Goal: Contribute content: Contribute content

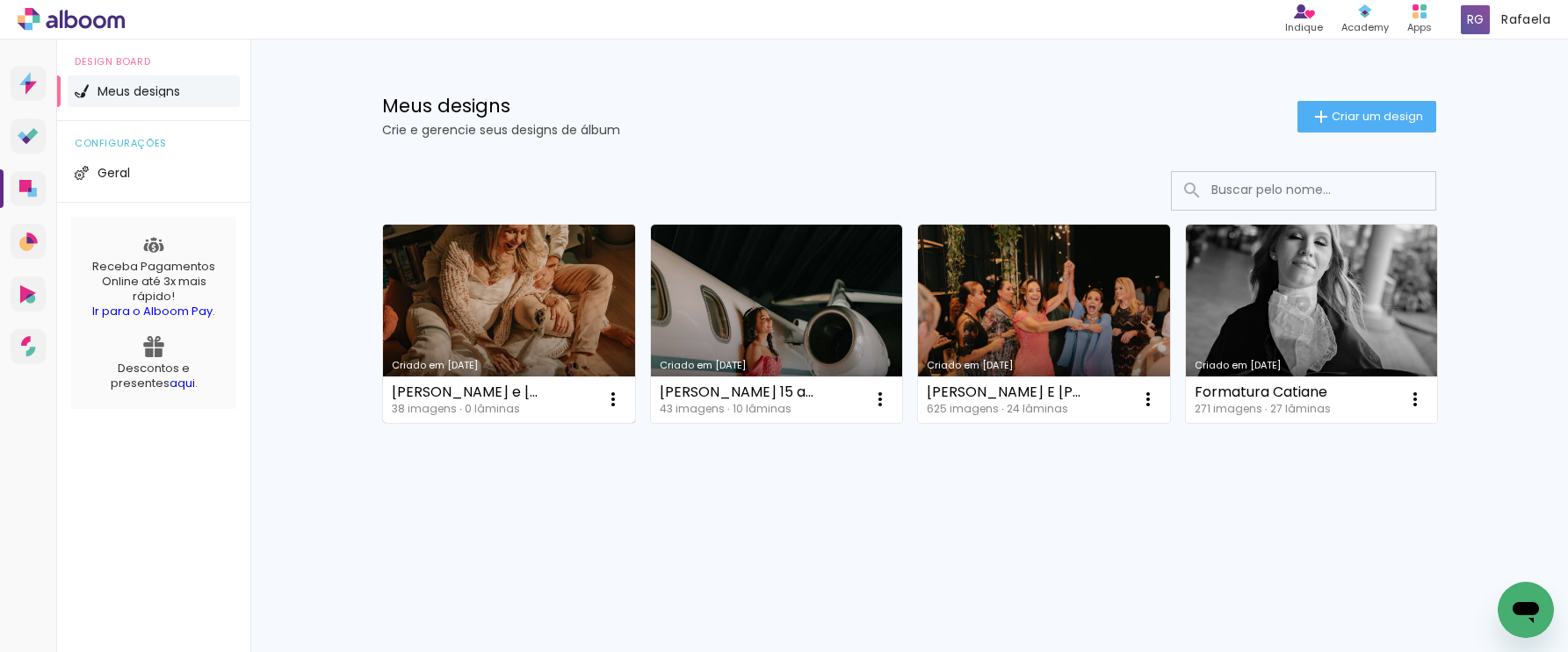
click at [466, 286] on link "Criado em [DATE]" at bounding box center [508, 324] width 252 height 199
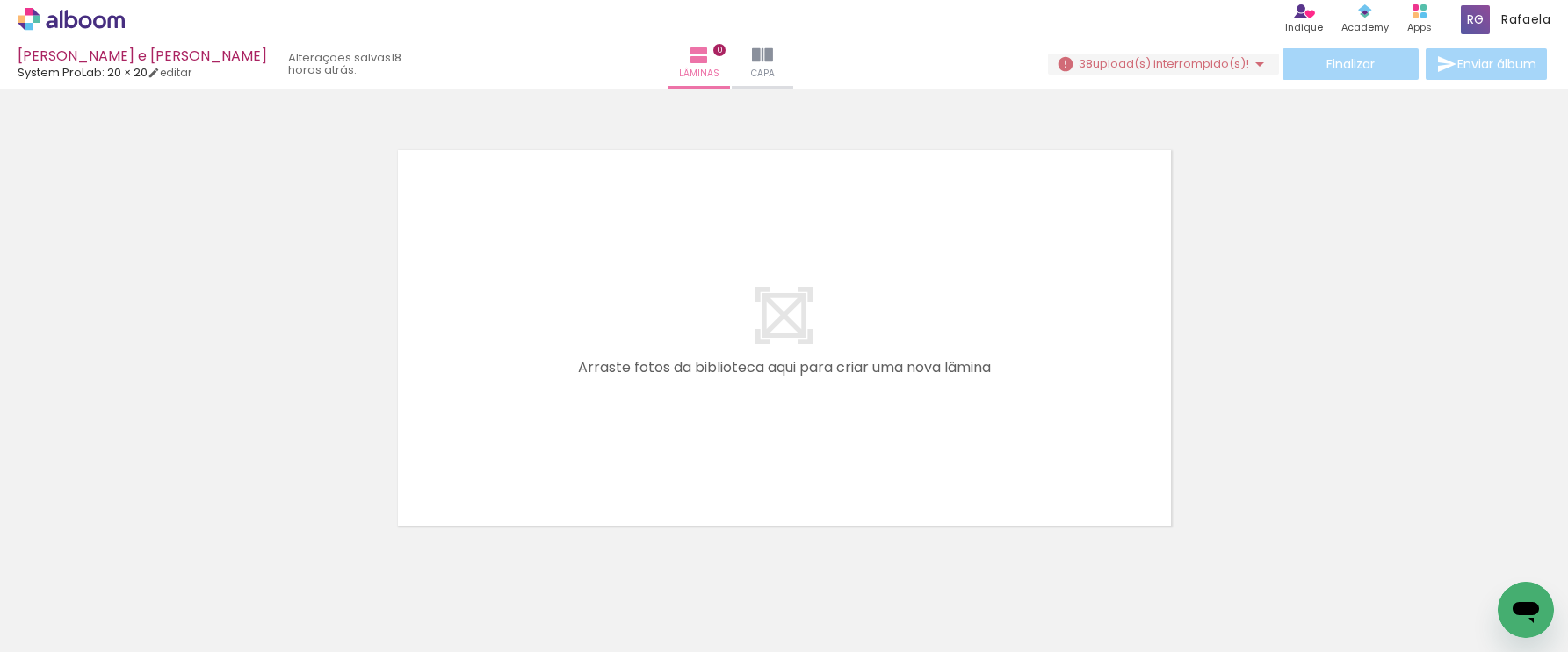
click at [148, 567] on paper-icon-button at bounding box center [138, 558] width 22 height 22
click at [144, 560] on iron-icon at bounding box center [138, 558] width 19 height 19
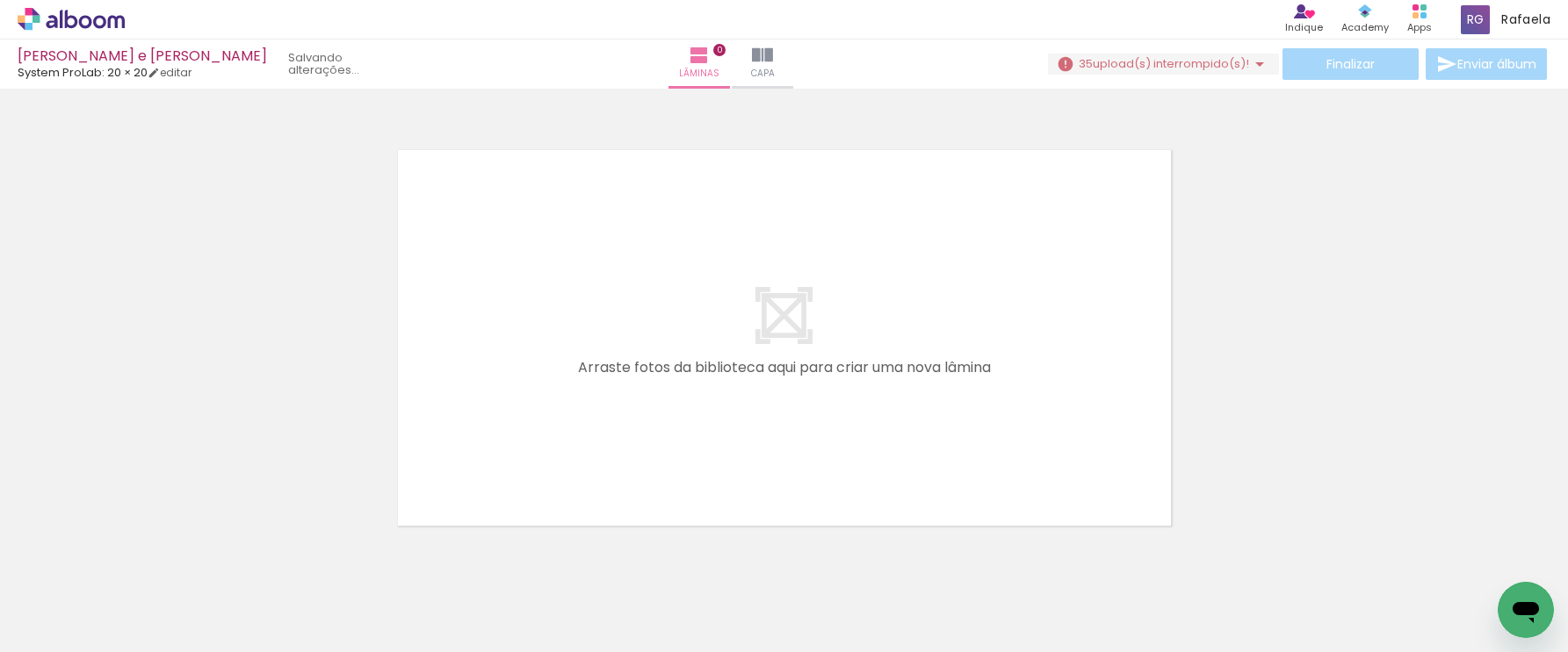
click at [144, 560] on iron-icon at bounding box center [138, 558] width 19 height 19
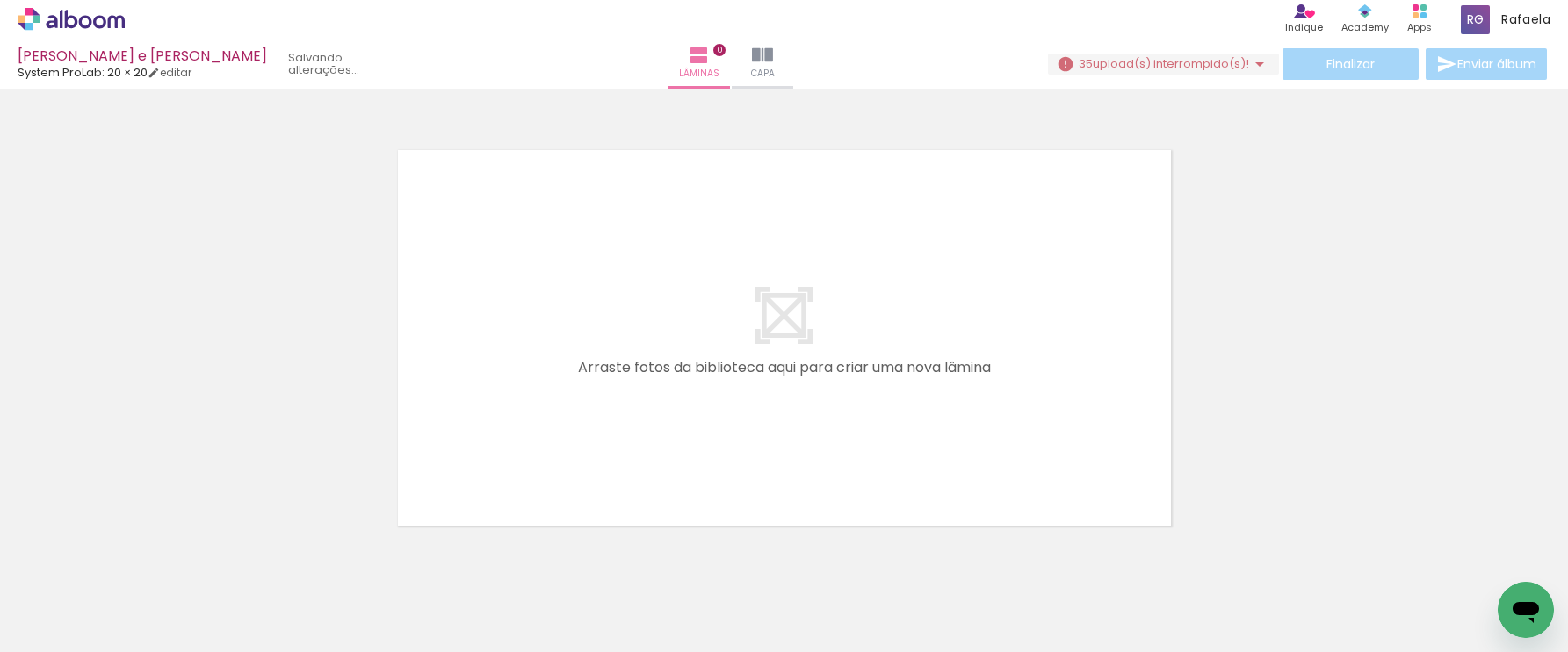
click at [144, 560] on iron-icon at bounding box center [138, 558] width 19 height 19
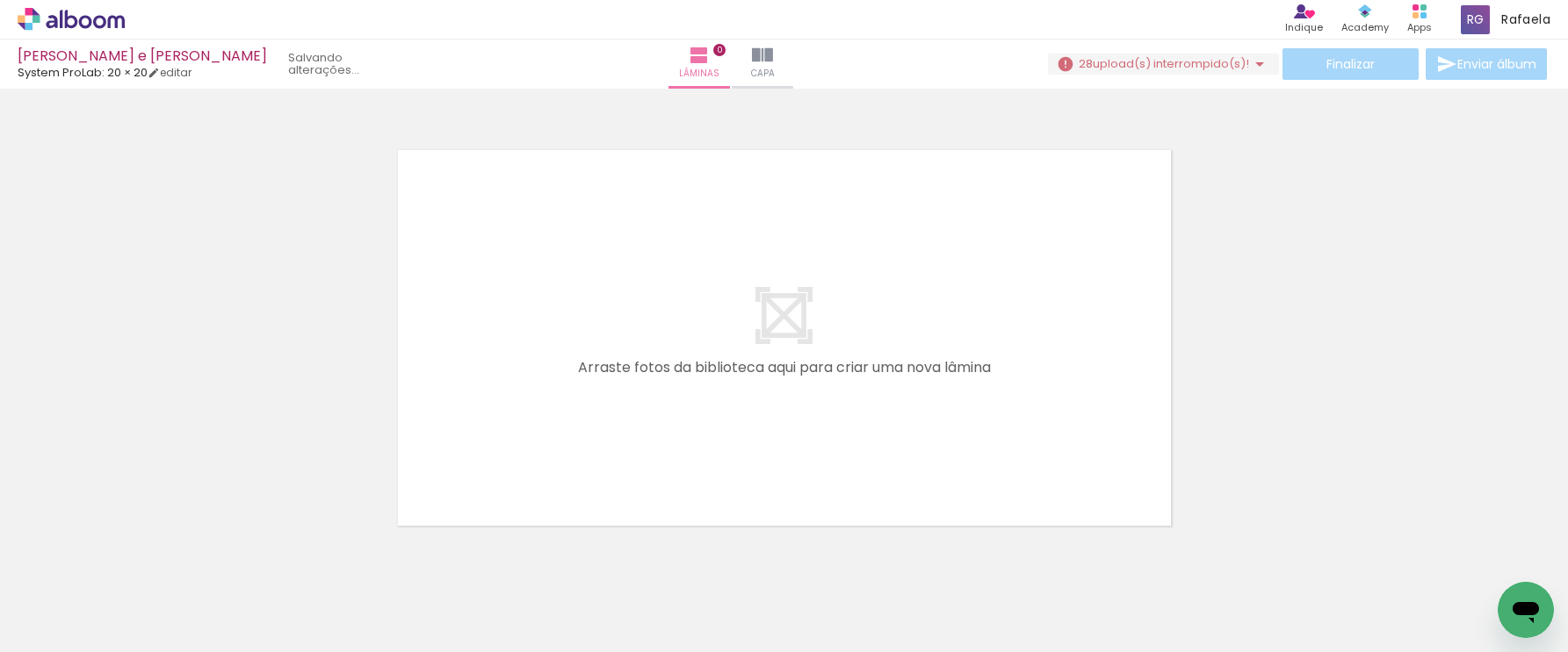
click at [144, 560] on iron-icon at bounding box center [138, 558] width 19 height 19
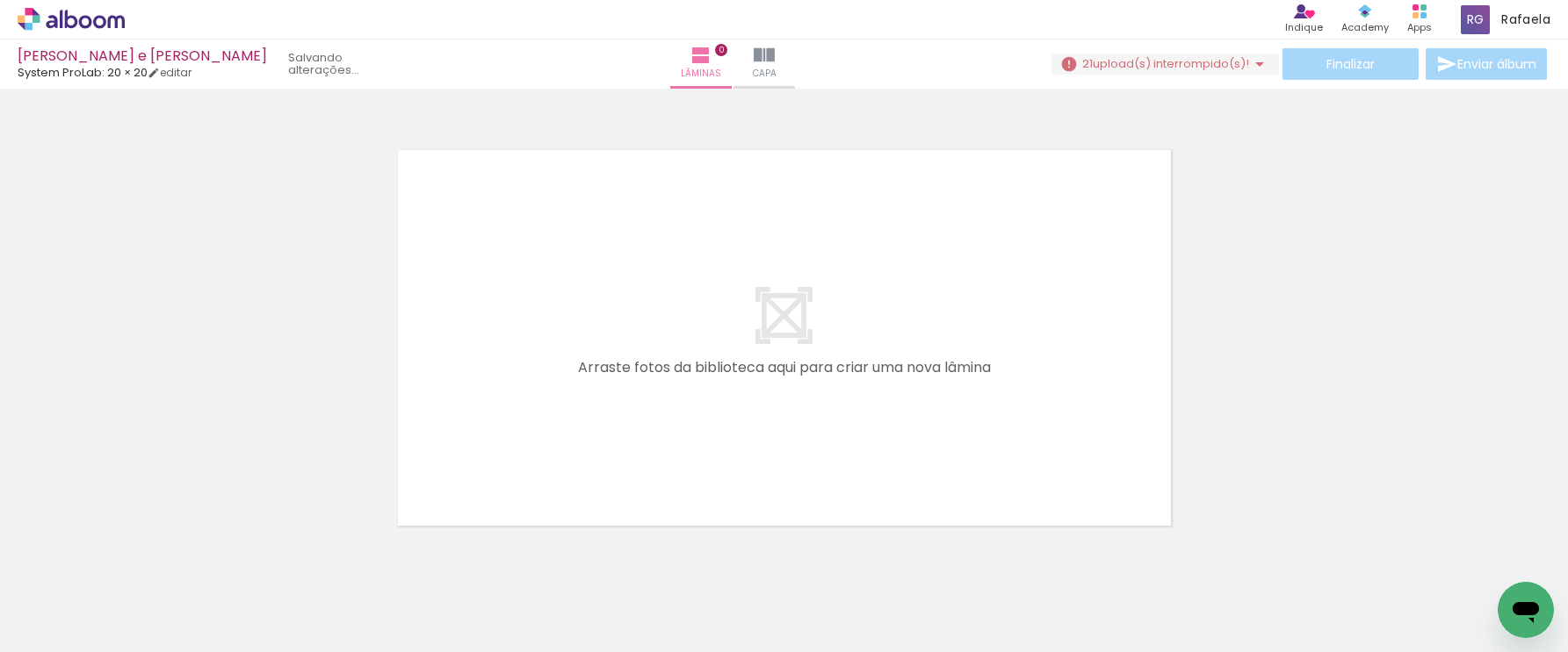
click at [144, 560] on iron-icon at bounding box center [138, 558] width 19 height 19
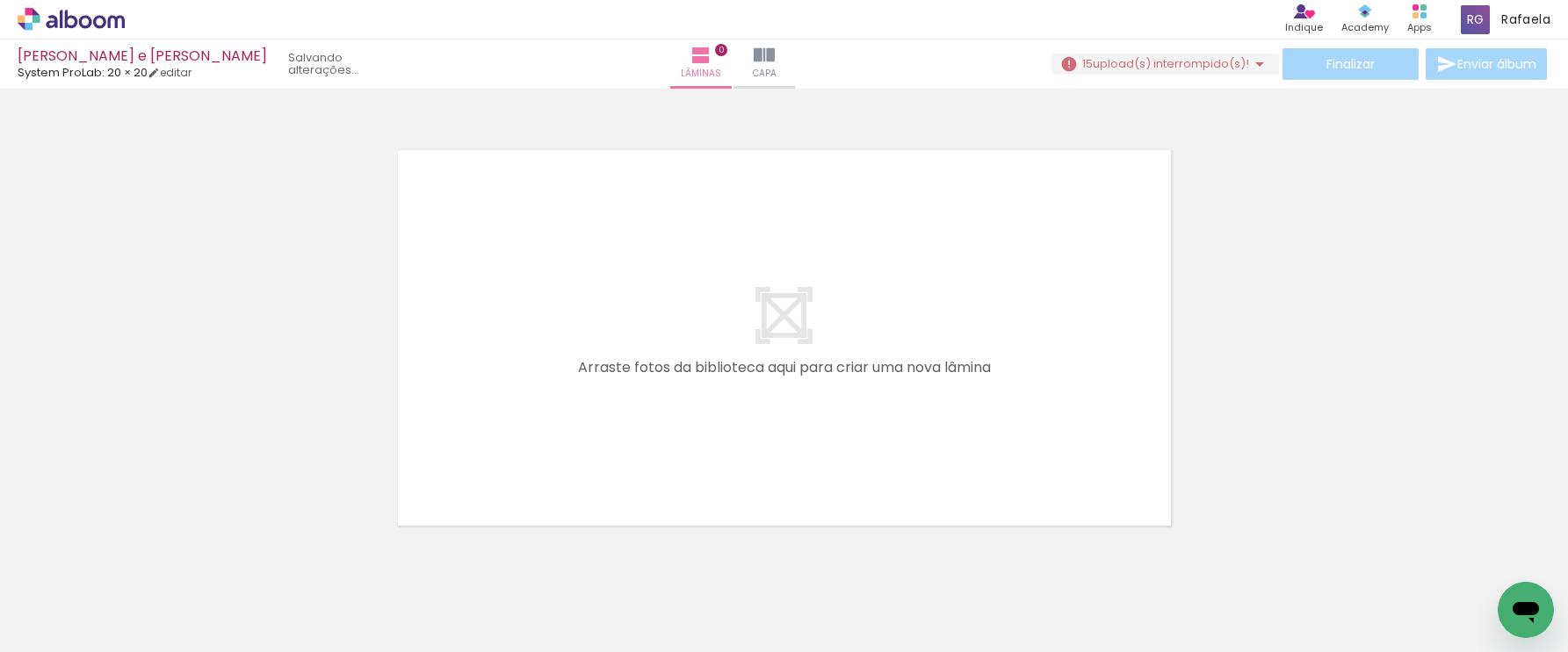
click at [144, 560] on iron-icon at bounding box center [138, 558] width 19 height 19
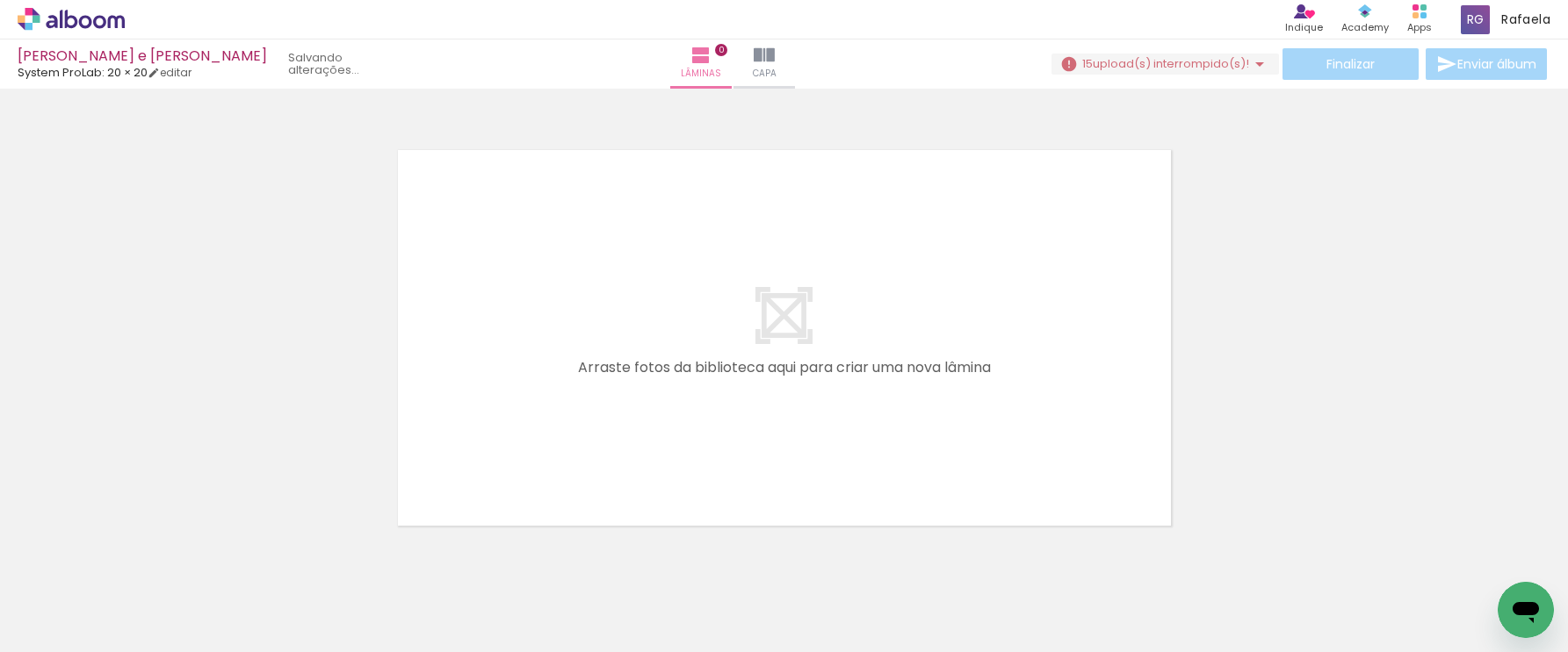
click at [144, 560] on iron-icon at bounding box center [138, 558] width 19 height 19
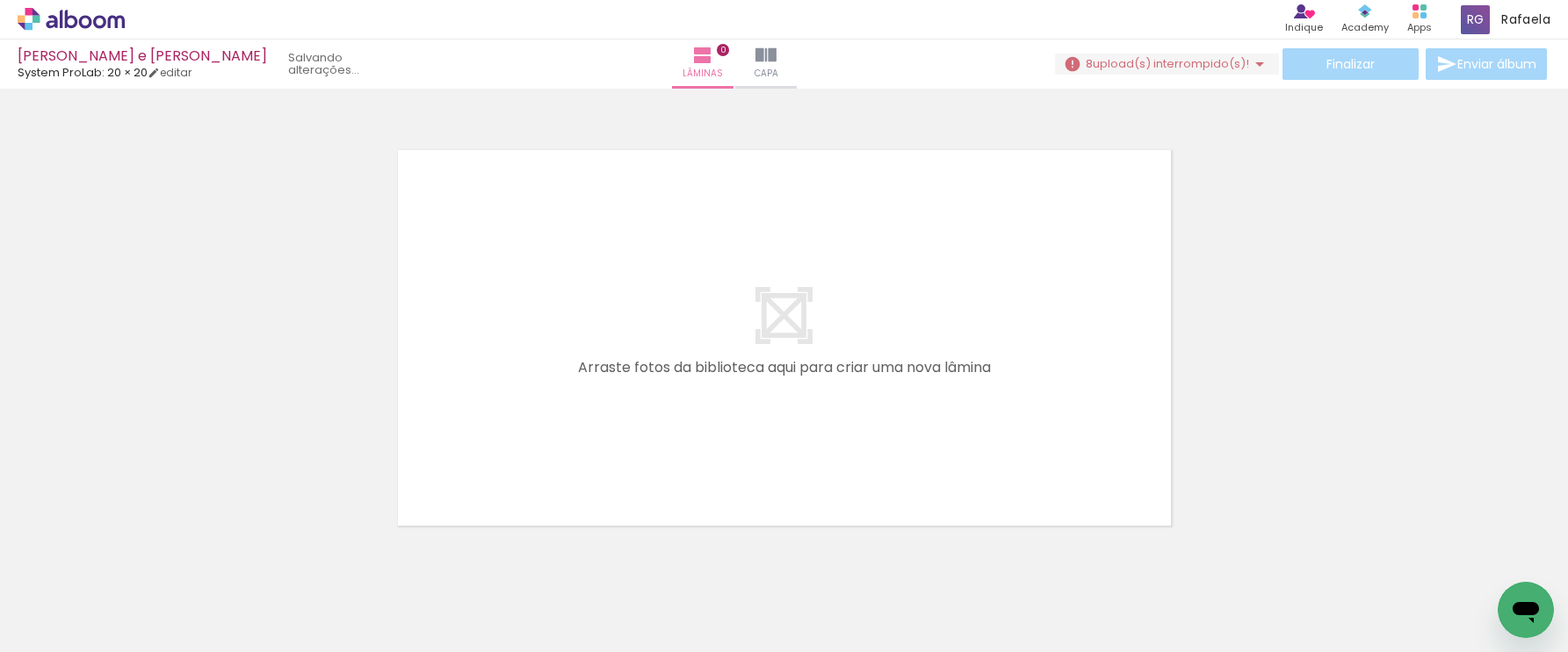
click at [144, 560] on iron-icon at bounding box center [138, 558] width 19 height 19
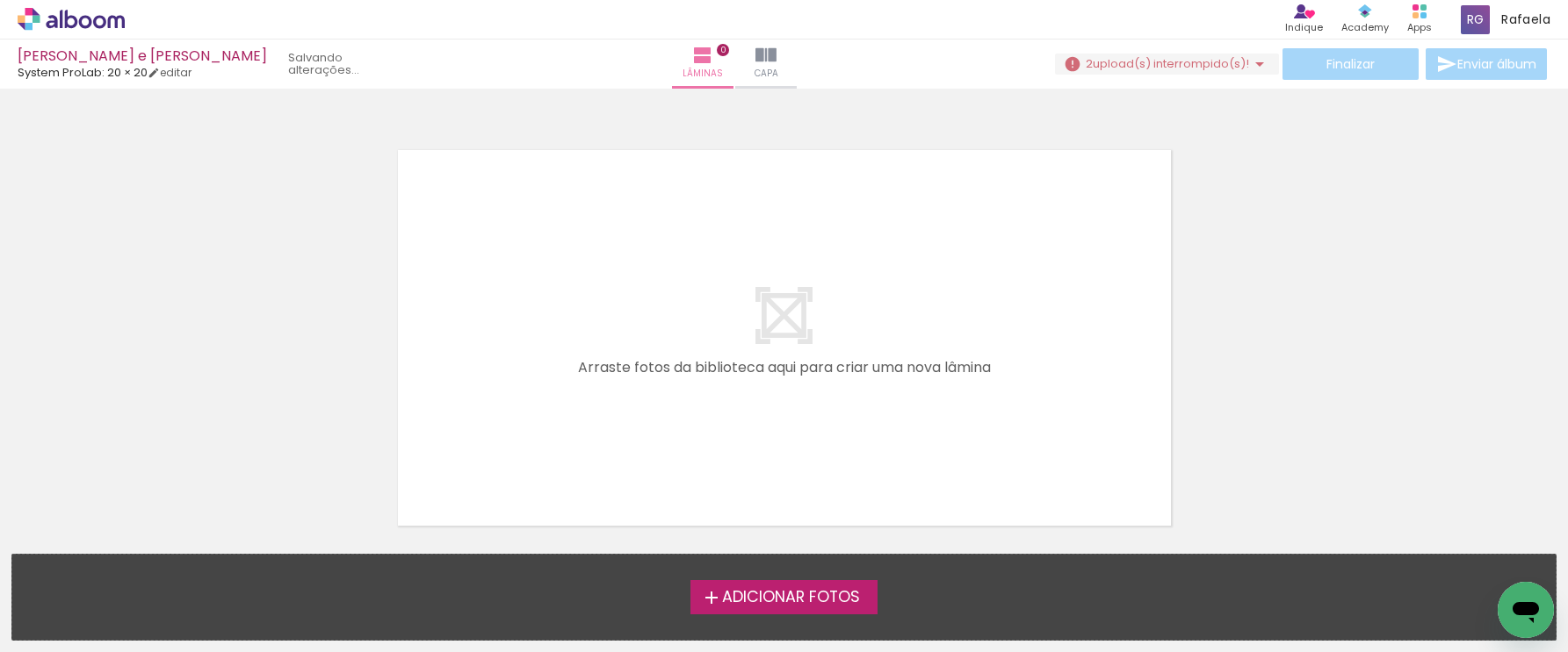
click at [144, 560] on div "Adicionar Fotos Solte suas fotos aqui..." at bounding box center [784, 597] width 1543 height 85
click at [741, 604] on span "Adicionar Fotos" at bounding box center [791, 597] width 138 height 16
click at [0, 0] on input "file" at bounding box center [0, 0] width 0 height 0
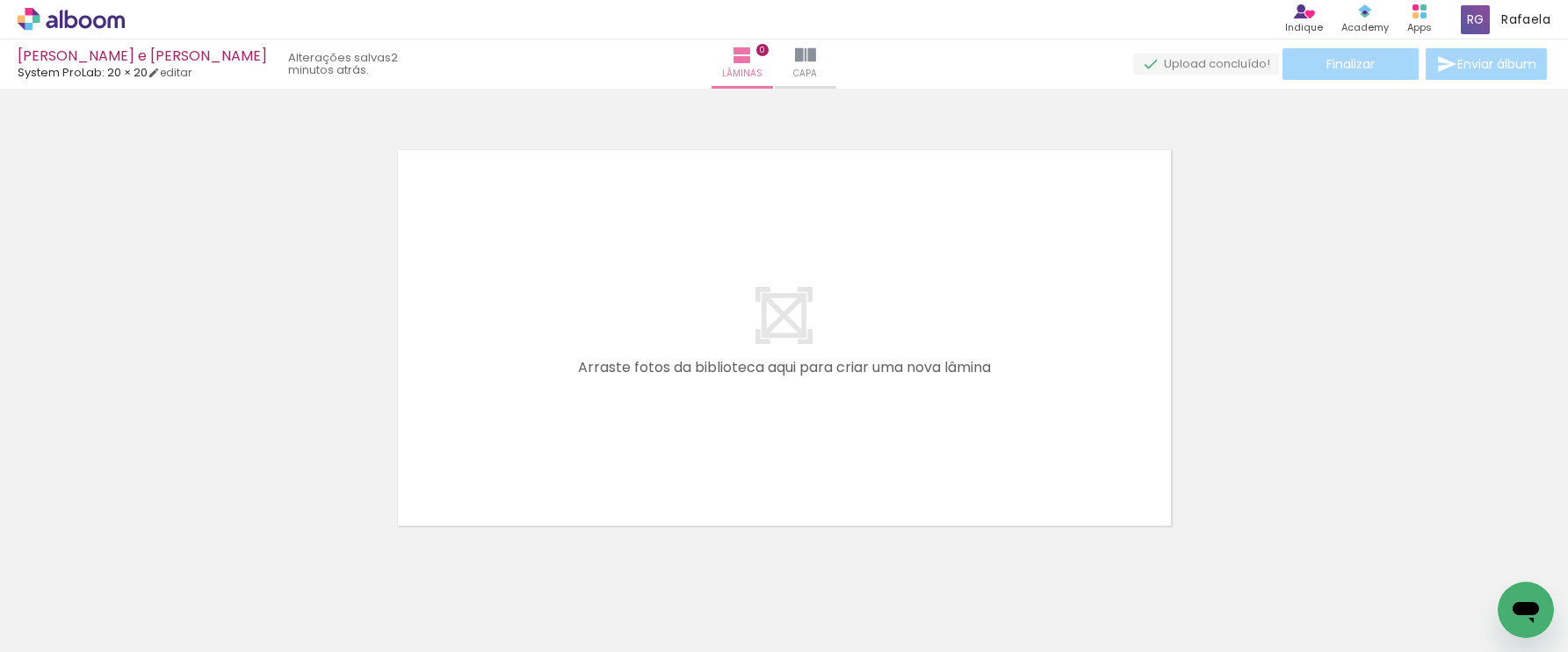
click at [87, 623] on span "Adicionar Fotos" at bounding box center [62, 628] width 53 height 20
click at [0, 0] on input "file" at bounding box center [0, 0] width 0 height 0
